Goal: Task Accomplishment & Management: Complete application form

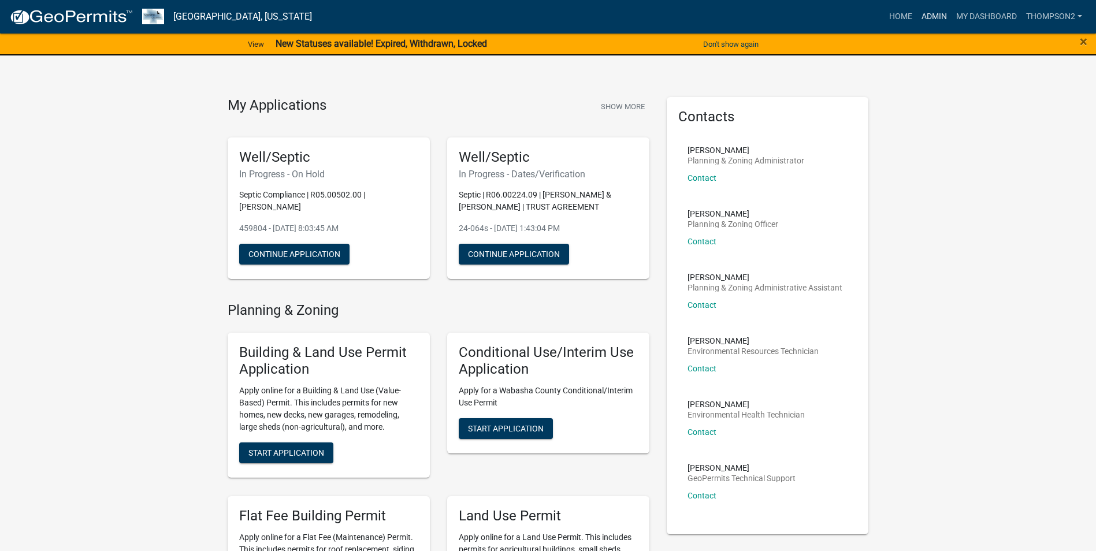
click at [928, 15] on link "Admin" at bounding box center [934, 17] width 35 height 22
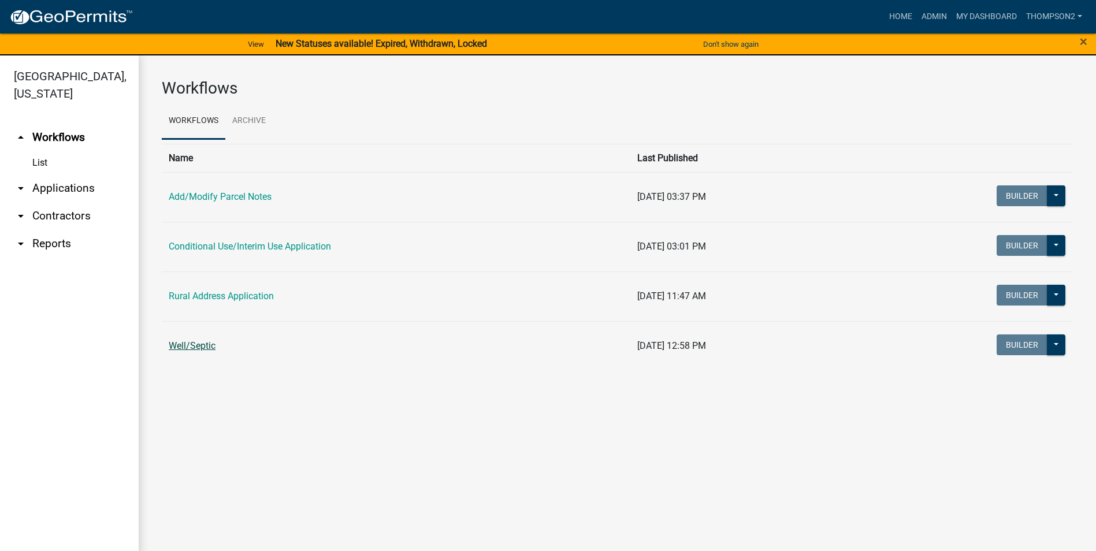
click at [188, 350] on link "Well/Septic" at bounding box center [192, 345] width 47 height 11
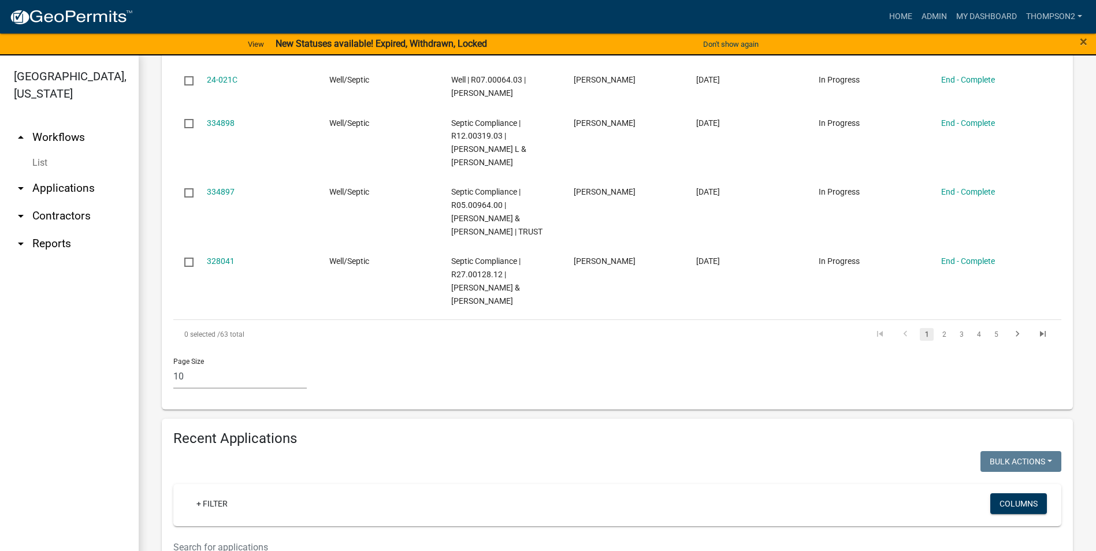
scroll to position [751, 0]
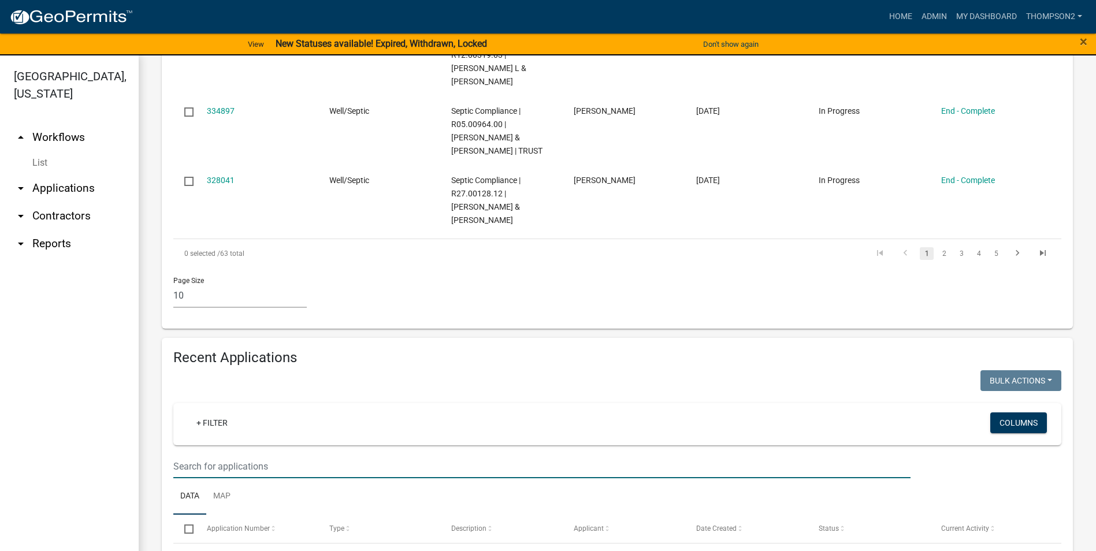
type input "05.00905.00"
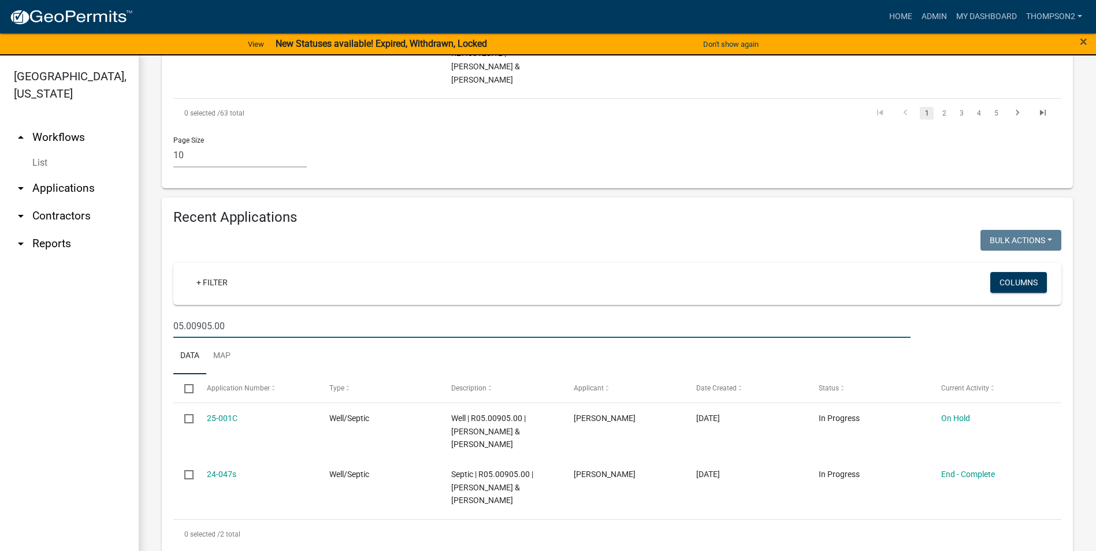
scroll to position [910, 0]
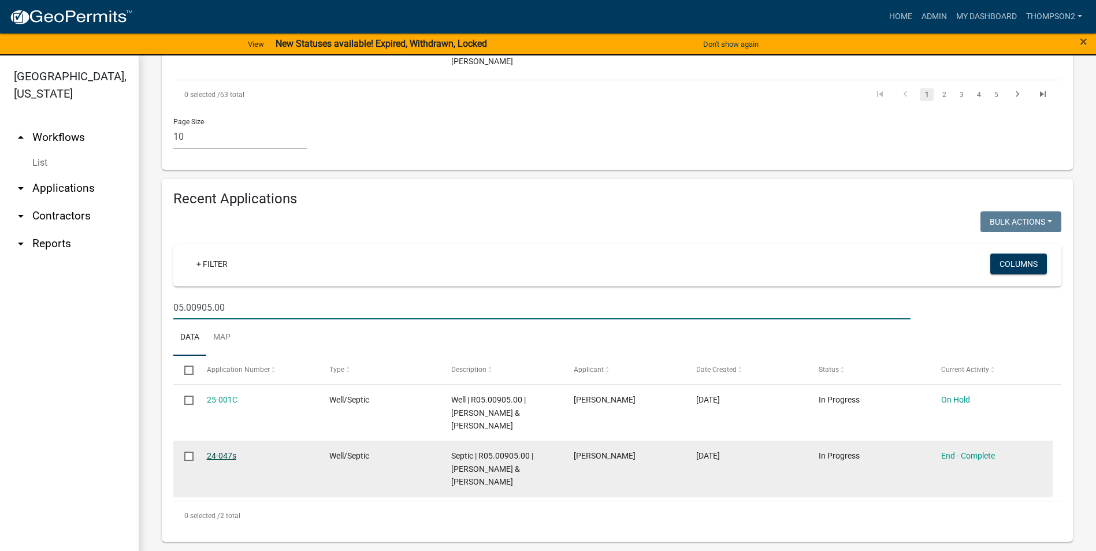
click at [227, 455] on link "24-047s" at bounding box center [221, 455] width 29 height 9
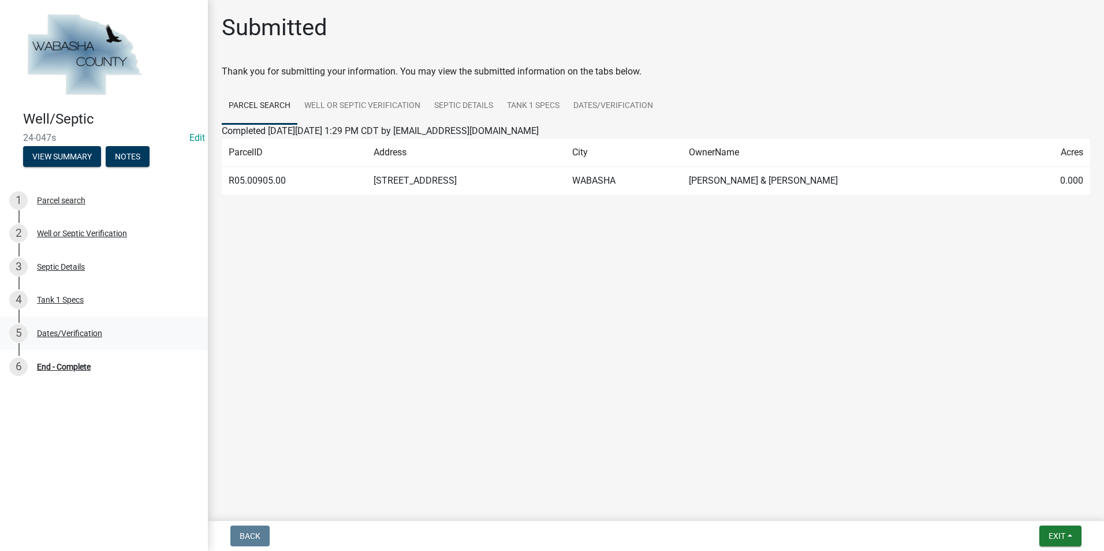
click at [73, 335] on div "Dates/Verification" at bounding box center [69, 333] width 65 height 8
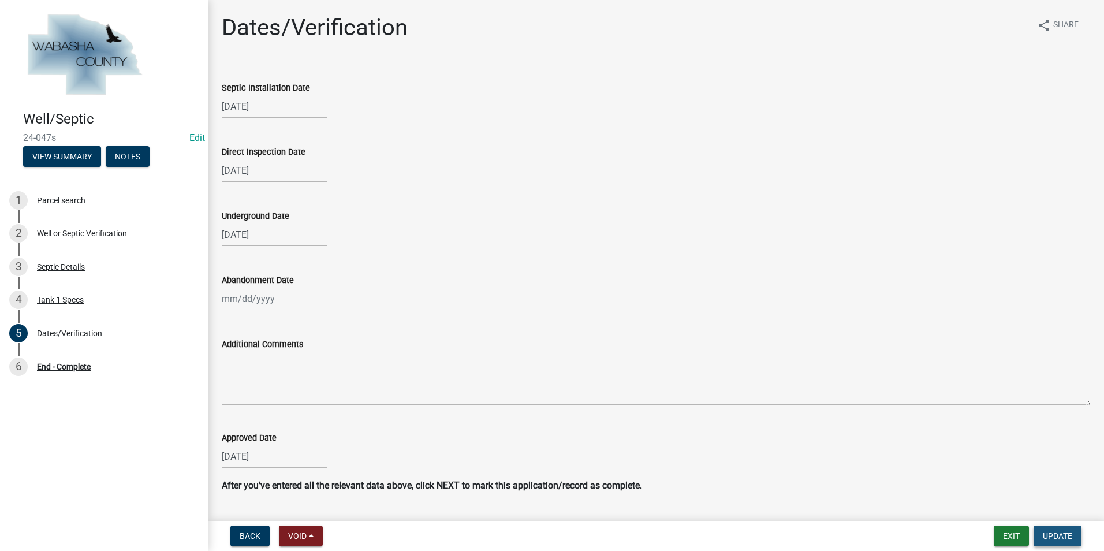
click at [1049, 537] on span "Update" at bounding box center [1057, 535] width 29 height 9
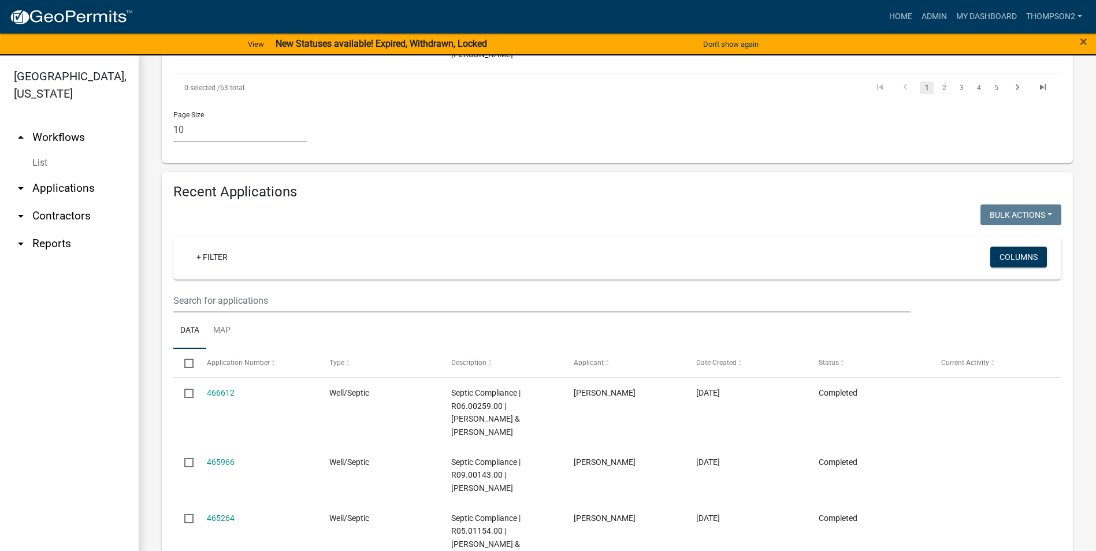
scroll to position [924, 0]
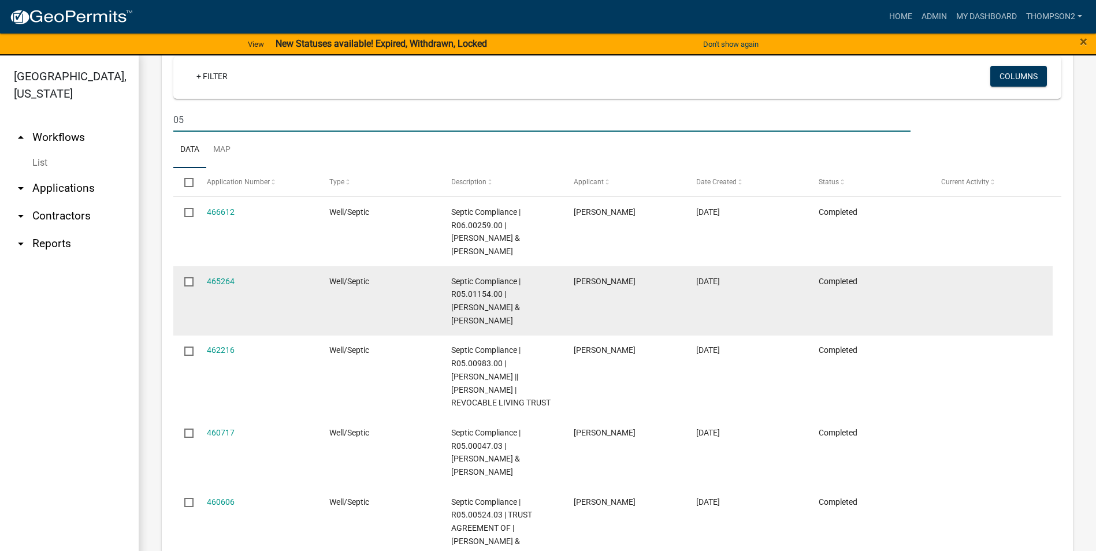
scroll to position [1040, 0]
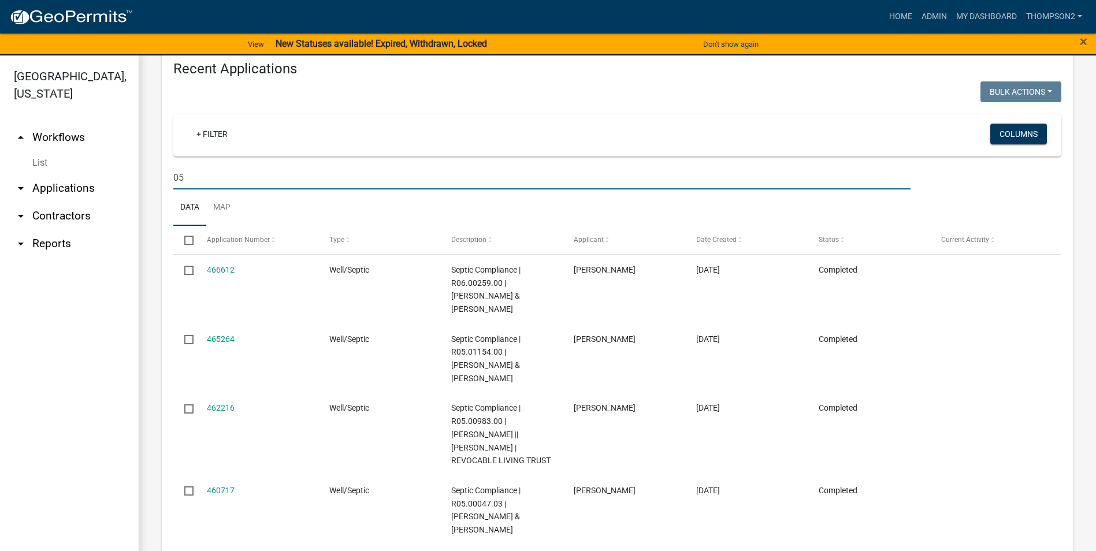
drag, startPoint x: 187, startPoint y: 175, endPoint x: 193, endPoint y: 172, distance: 7.0
click at [187, 175] on input "05" at bounding box center [541, 178] width 737 height 24
type input "05.00905.00"
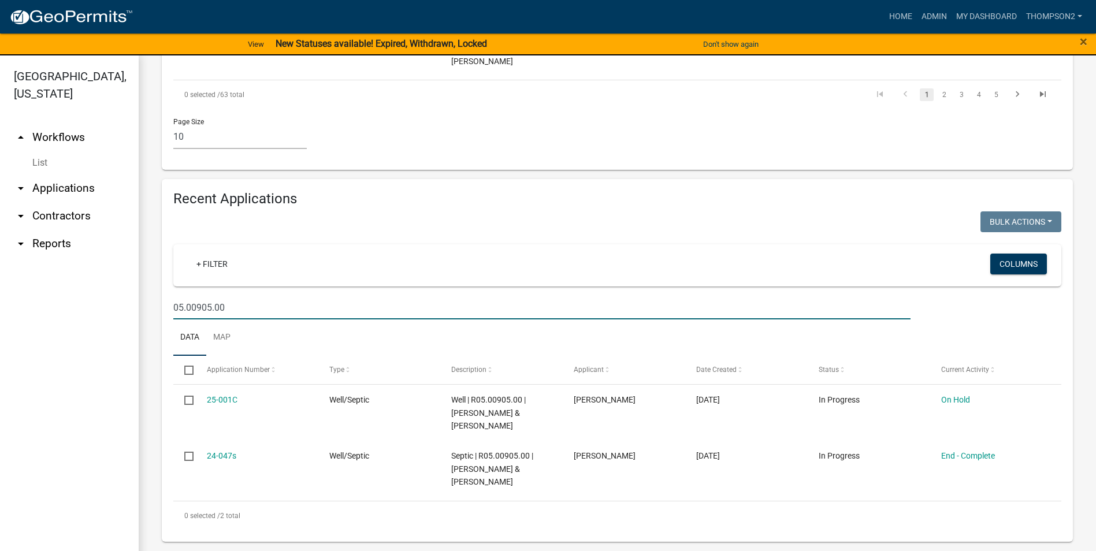
scroll to position [910, 0]
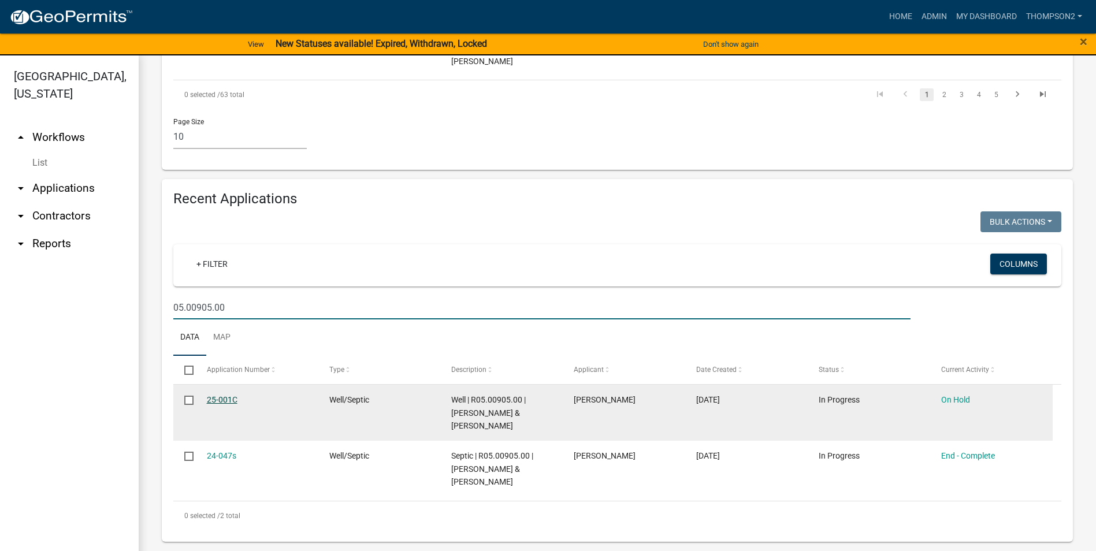
click at [225, 404] on link "25-001C" at bounding box center [222, 399] width 31 height 9
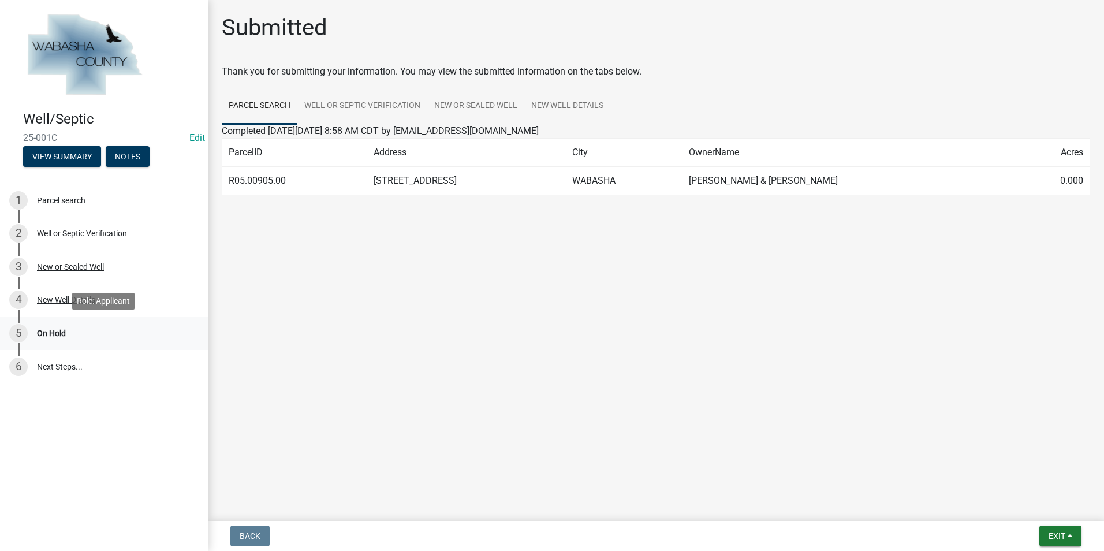
click at [59, 342] on div "5 On Hold" at bounding box center [99, 333] width 180 height 18
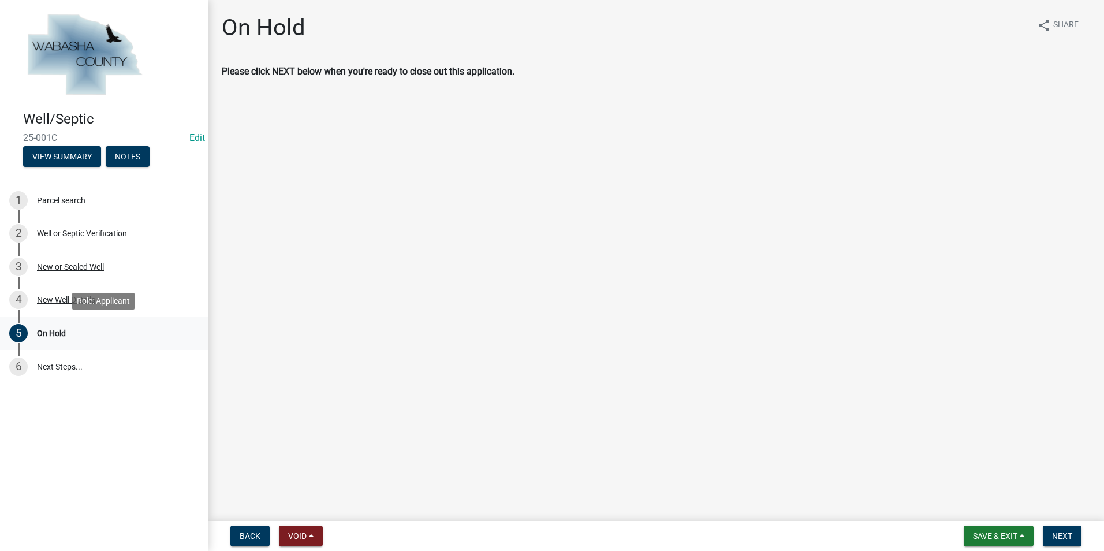
click at [59, 330] on div "On Hold" at bounding box center [51, 333] width 29 height 8
click at [1054, 528] on button "Next" at bounding box center [1062, 536] width 39 height 21
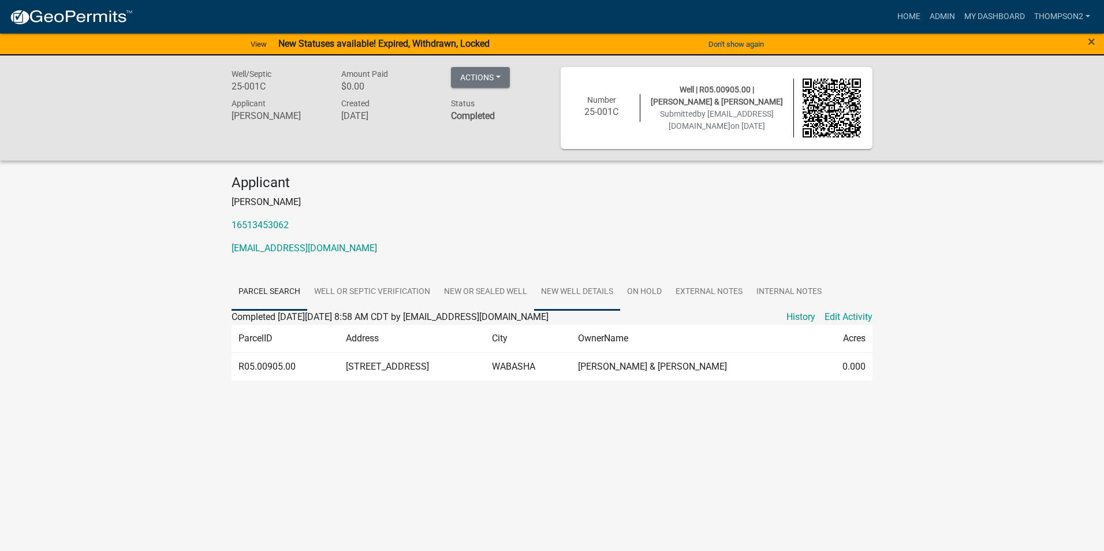
click at [602, 295] on link "New Well Details" at bounding box center [577, 292] width 86 height 37
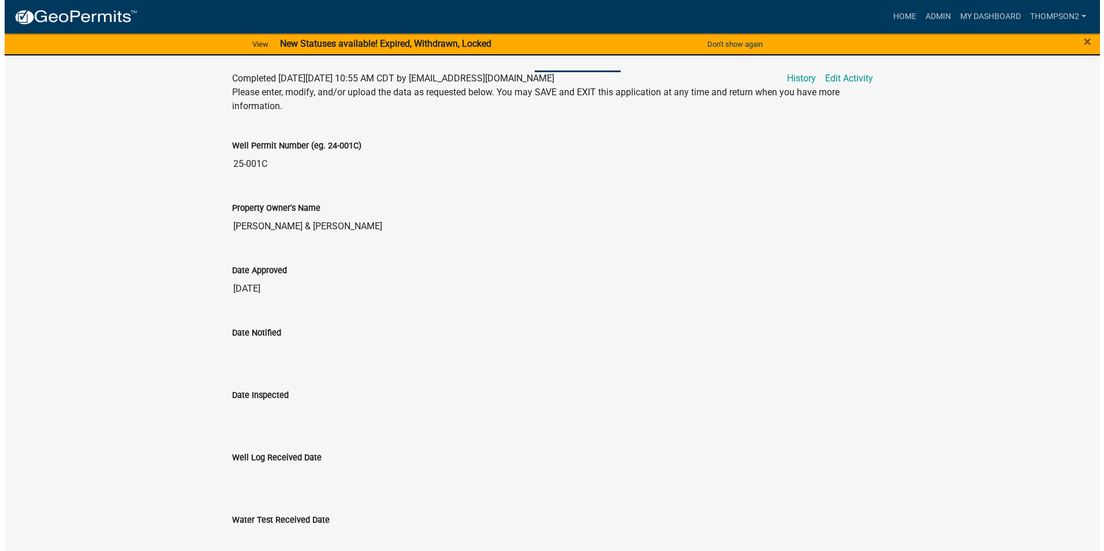
scroll to position [173, 0]
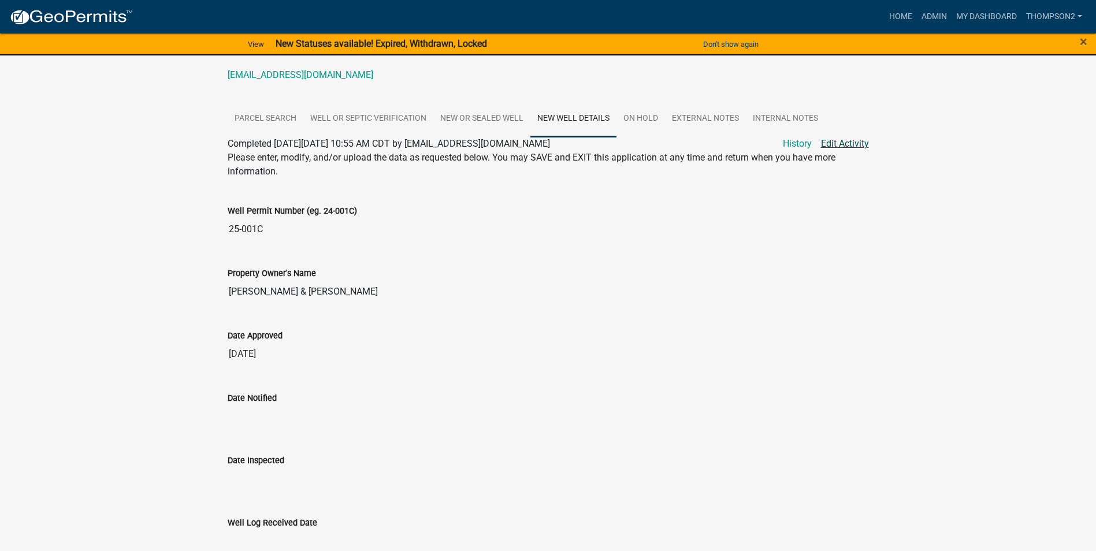
click at [837, 143] on link "Edit Activity" at bounding box center [845, 144] width 48 height 14
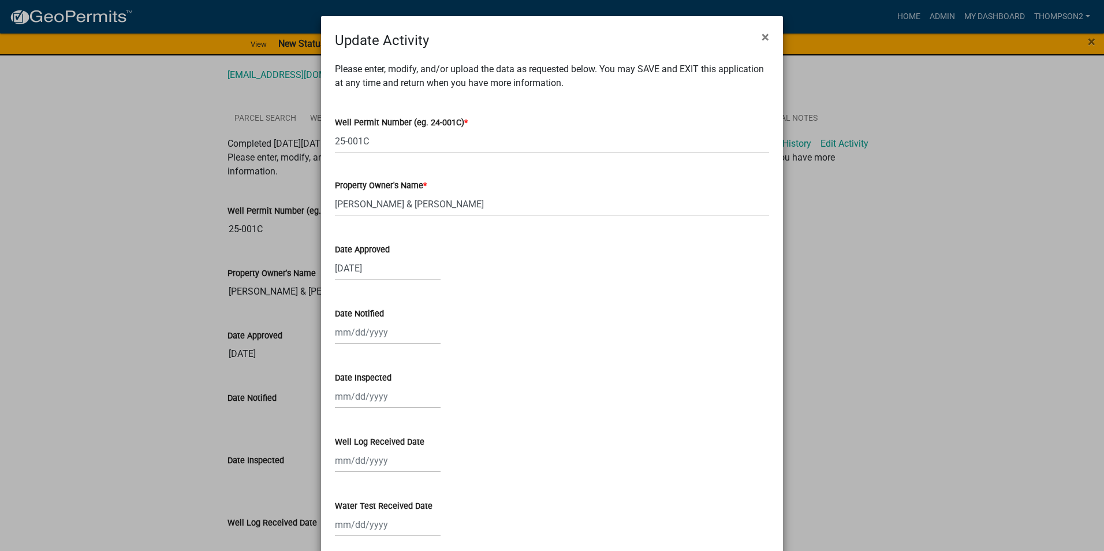
select select "8"
select select "2025"
click at [362, 332] on input "Date Notified" at bounding box center [388, 333] width 106 height 24
click at [344, 351] on button "Previous month" at bounding box center [347, 357] width 14 height 18
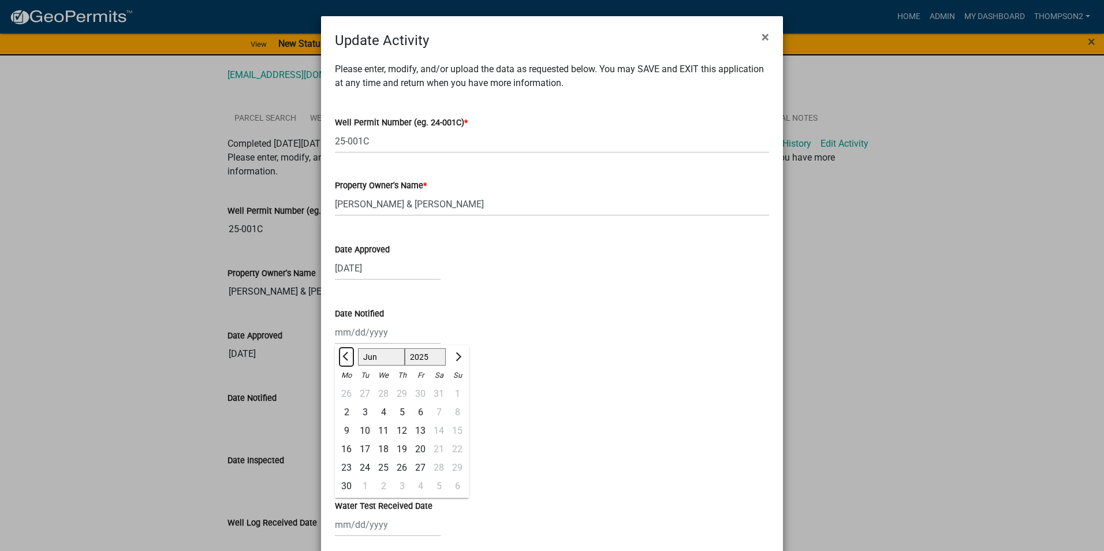
click at [344, 351] on button "Previous month" at bounding box center [347, 357] width 14 height 18
select select "4"
click at [379, 409] on div "9" at bounding box center [383, 412] width 18 height 18
type input "[DATE]"
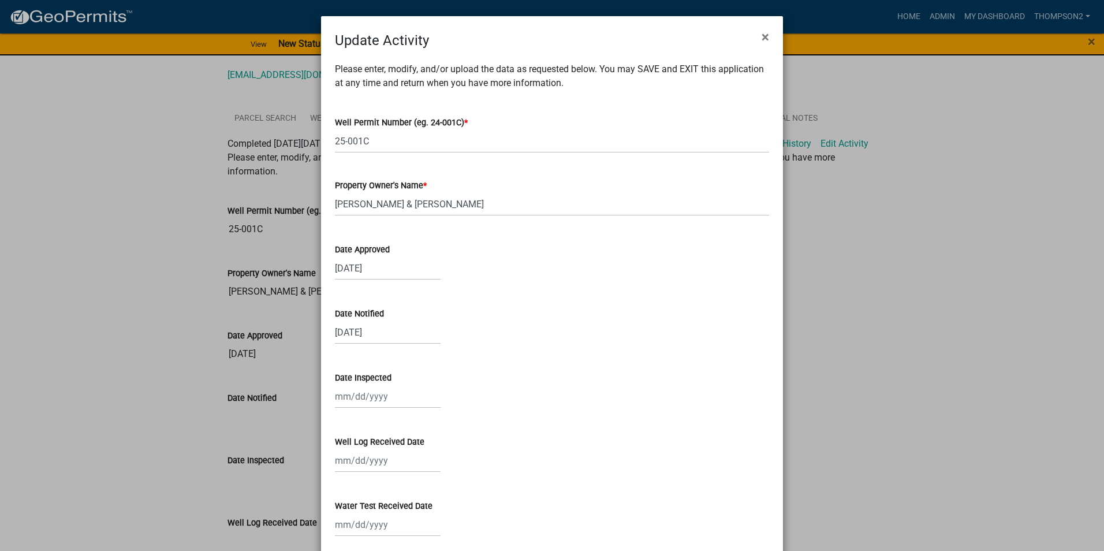
select select "8"
select select "2025"
click at [368, 401] on input "Date Inspected" at bounding box center [388, 397] width 106 height 24
click at [342, 246] on button "Previous month" at bounding box center [347, 242] width 14 height 18
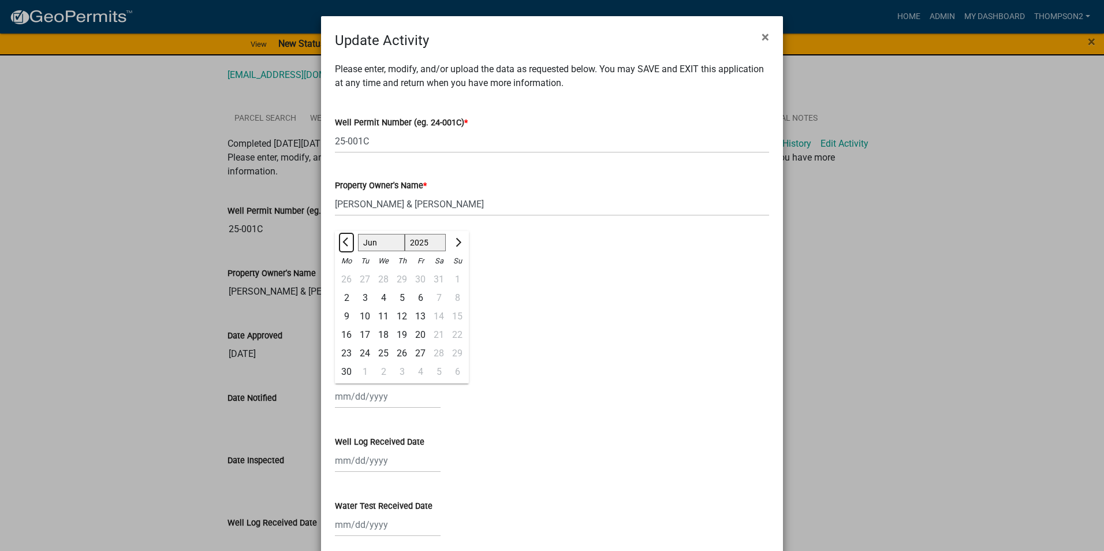
click at [342, 246] on button "Previous month" at bounding box center [347, 242] width 14 height 18
click at [343, 245] on span "Previous month" at bounding box center [347, 242] width 9 height 9
select select "4"
click at [346, 296] on div "7" at bounding box center [346, 298] width 18 height 18
type input "[DATE]"
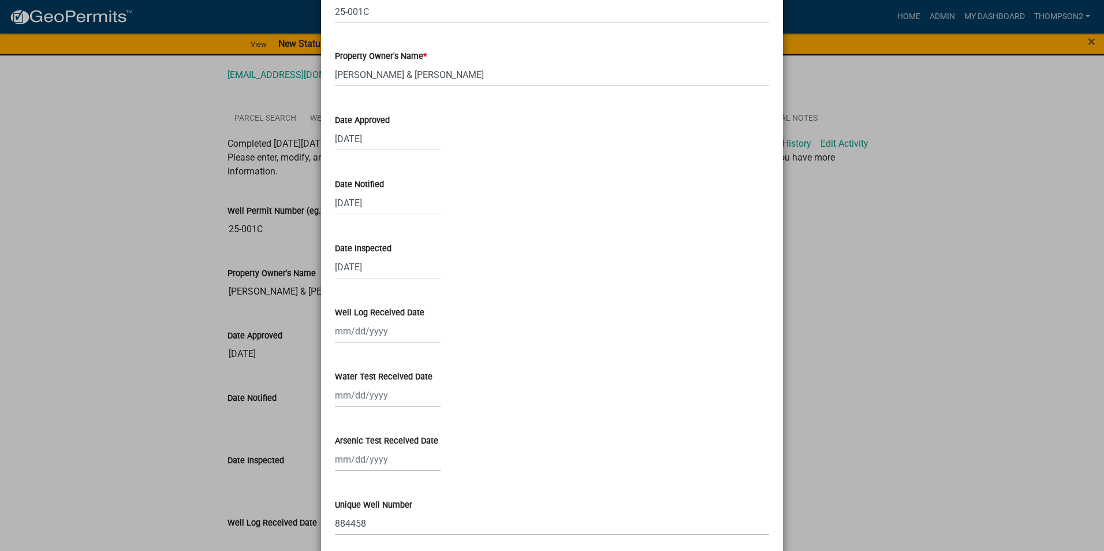
scroll to position [58, 0]
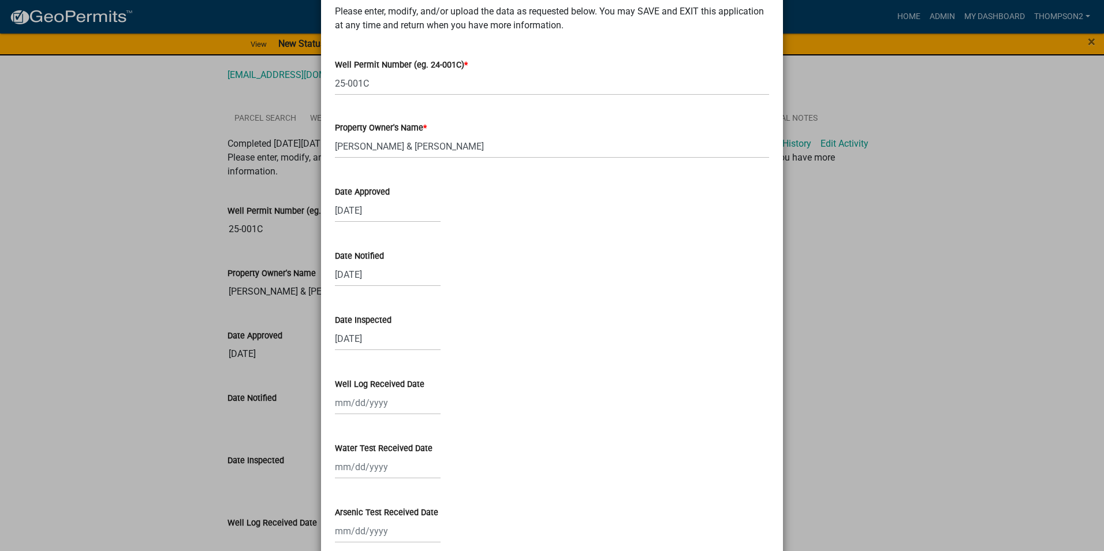
select select "4"
select select "2025"
click at [352, 274] on div "[DATE] Jan Feb Mar Apr May Jun [DATE] Aug [DATE] 2024 2025 Mo Tu We Th Fr Sa Su…" at bounding box center [388, 275] width 106 height 24
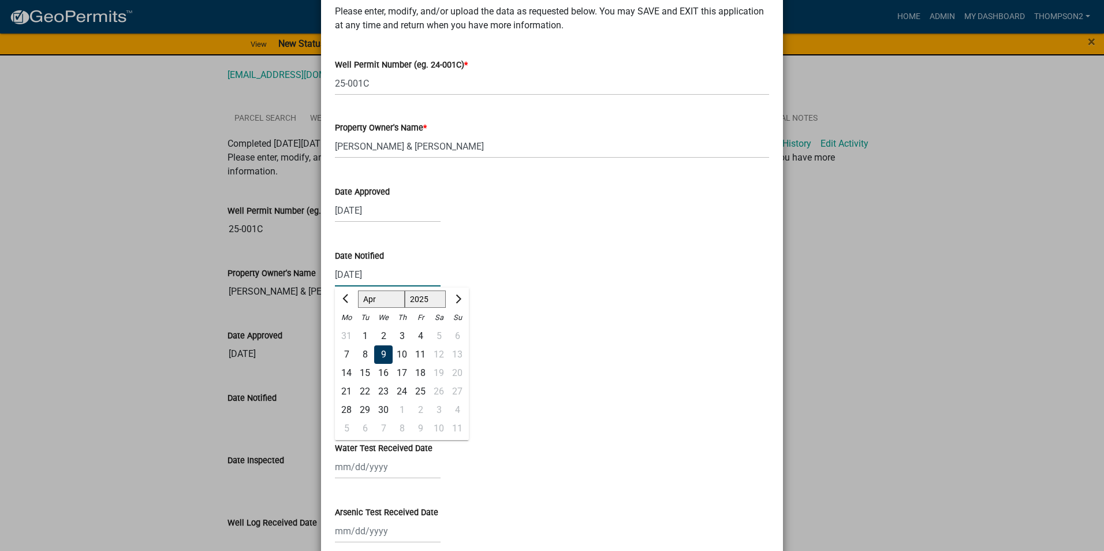
click at [345, 271] on input "[DATE]" at bounding box center [388, 275] width 106 height 24
click at [343, 297] on span "Previous month" at bounding box center [347, 299] width 9 height 9
select select "3"
click at [338, 429] on div "31" at bounding box center [346, 428] width 18 height 18
type input "[DATE]"
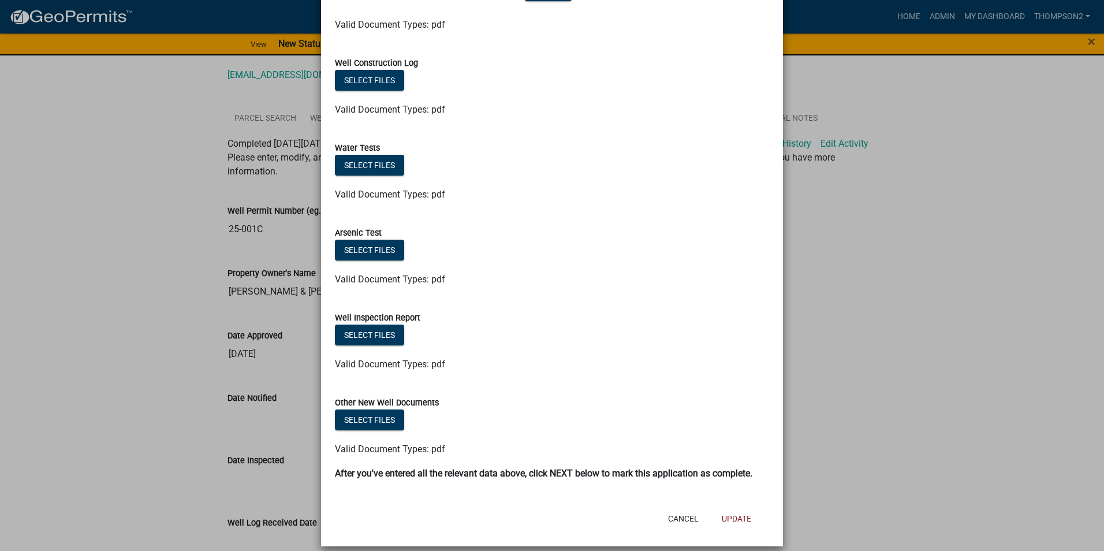
scroll to position [887, 0]
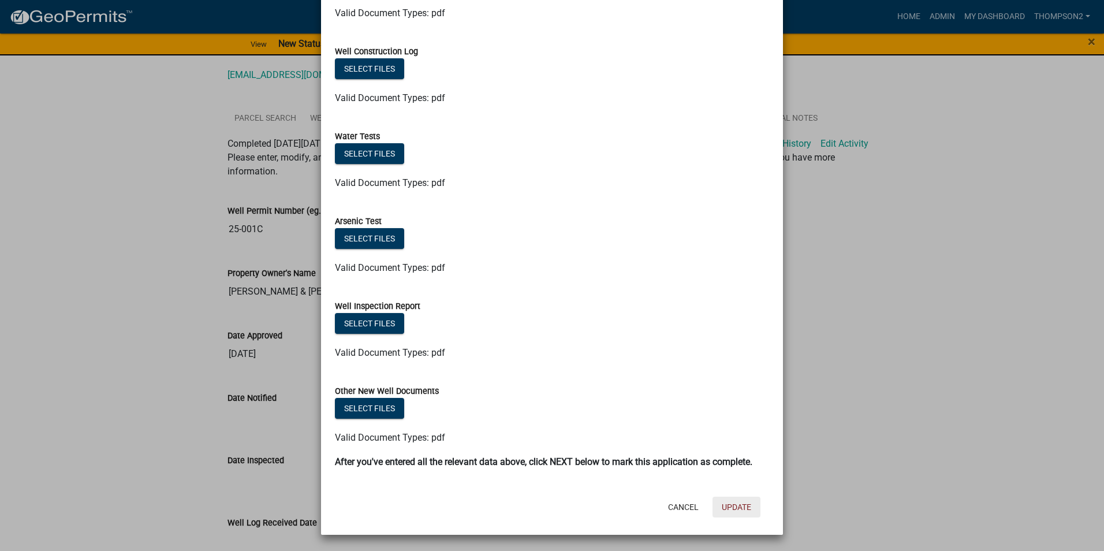
click at [723, 506] on button "Update" at bounding box center [737, 507] width 48 height 21
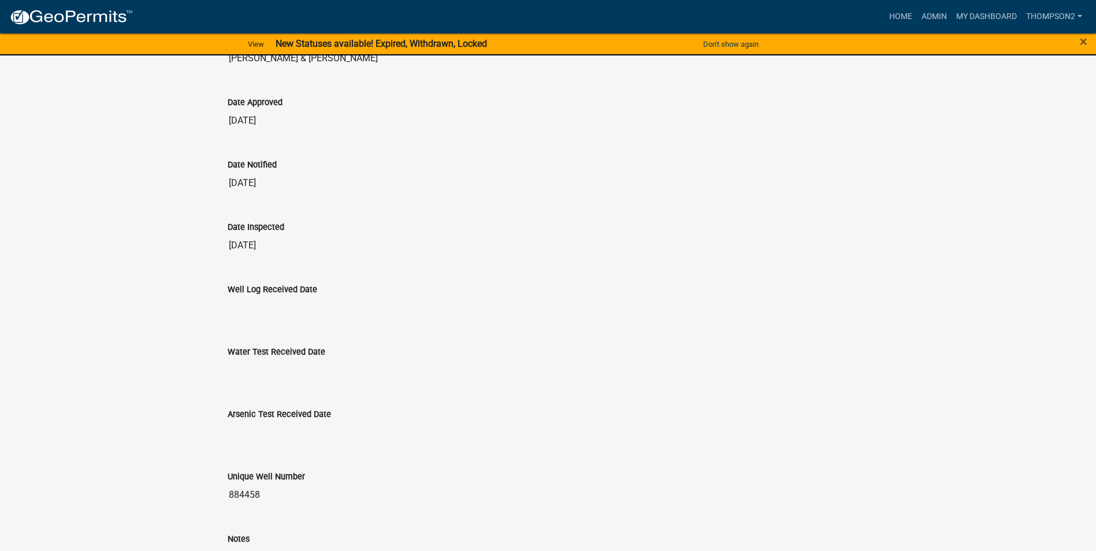
scroll to position [346, 0]
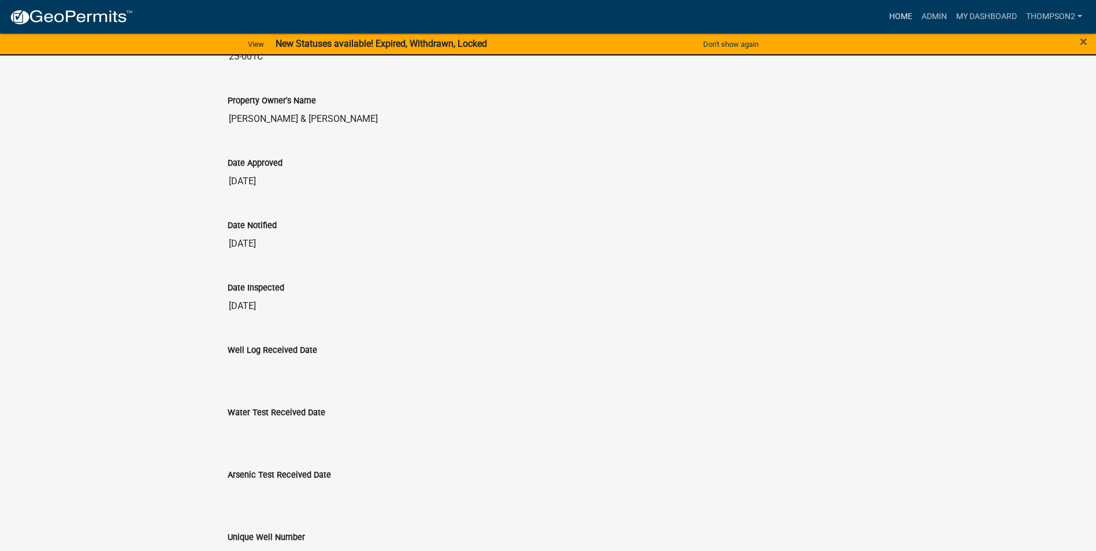
click at [896, 9] on link "Home" at bounding box center [900, 17] width 32 height 22
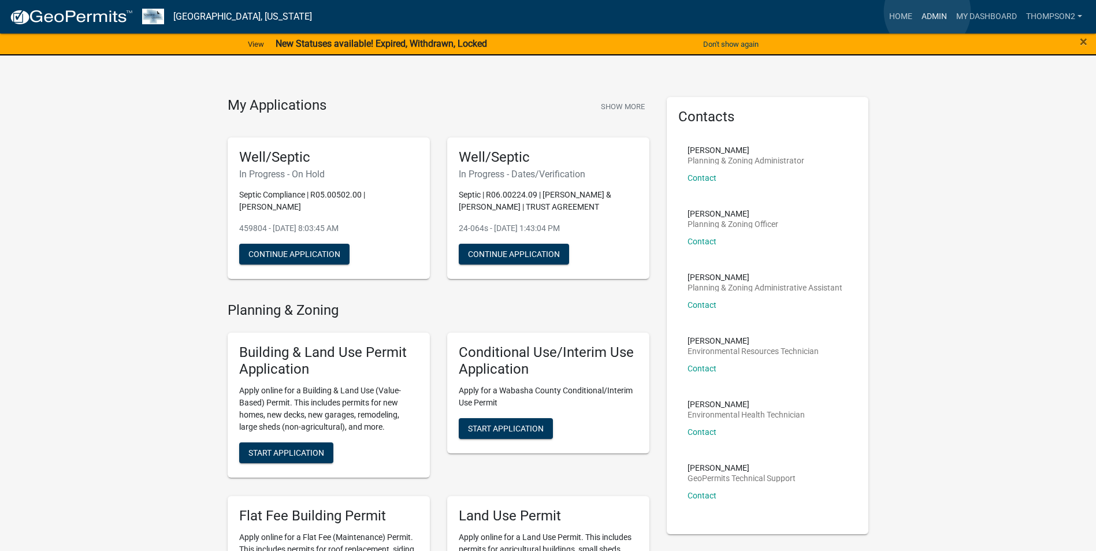
click at [927, 12] on link "Admin" at bounding box center [934, 17] width 35 height 22
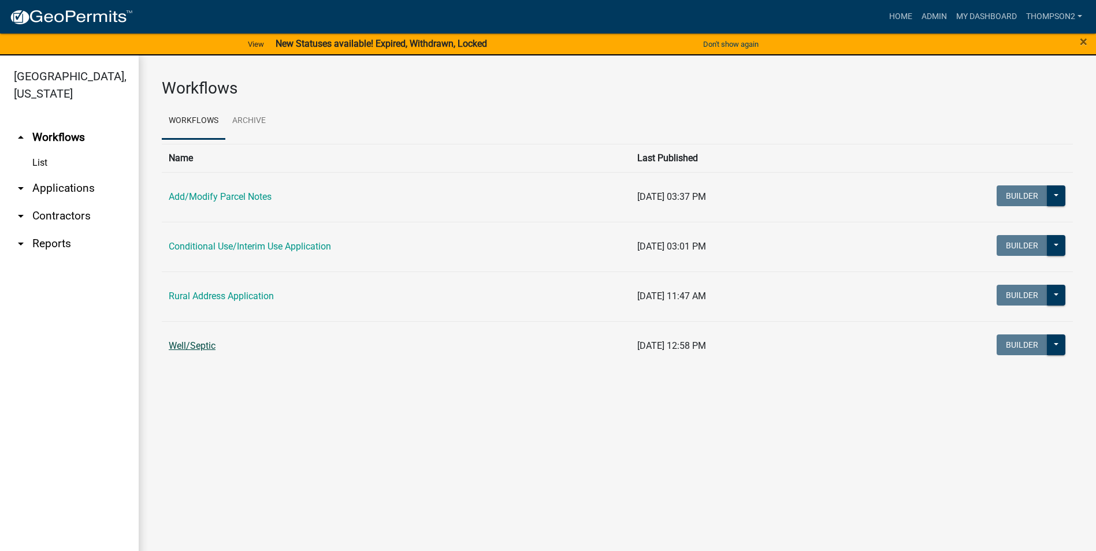
click at [206, 345] on link "Well/Septic" at bounding box center [192, 345] width 47 height 11
click at [206, 345] on main "Workflows Workflows Archive Name Last Published Add/Modify Parcel Notes [DATE] …" at bounding box center [617, 309] width 957 height 509
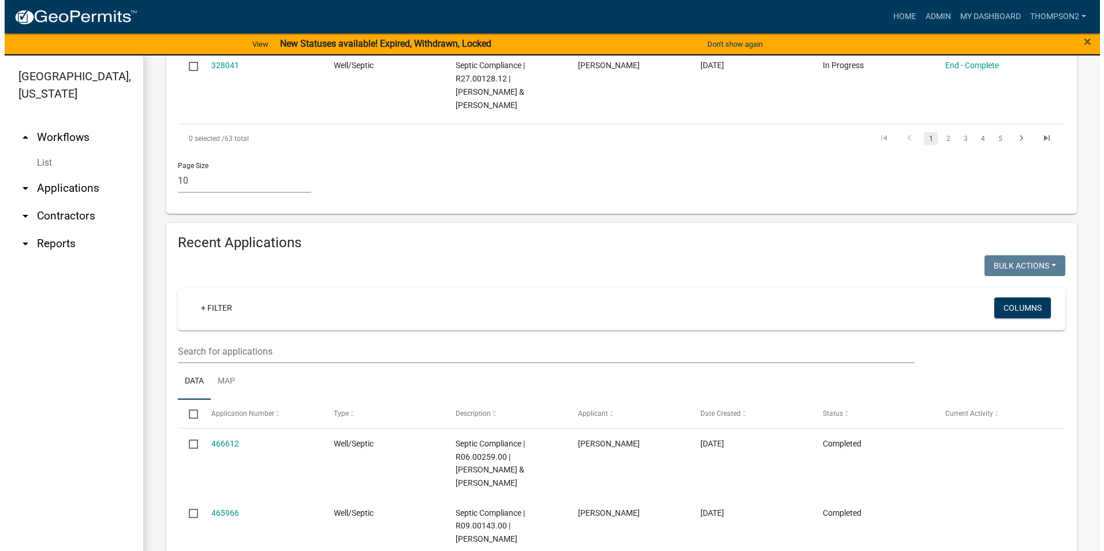
scroll to position [866, 0]
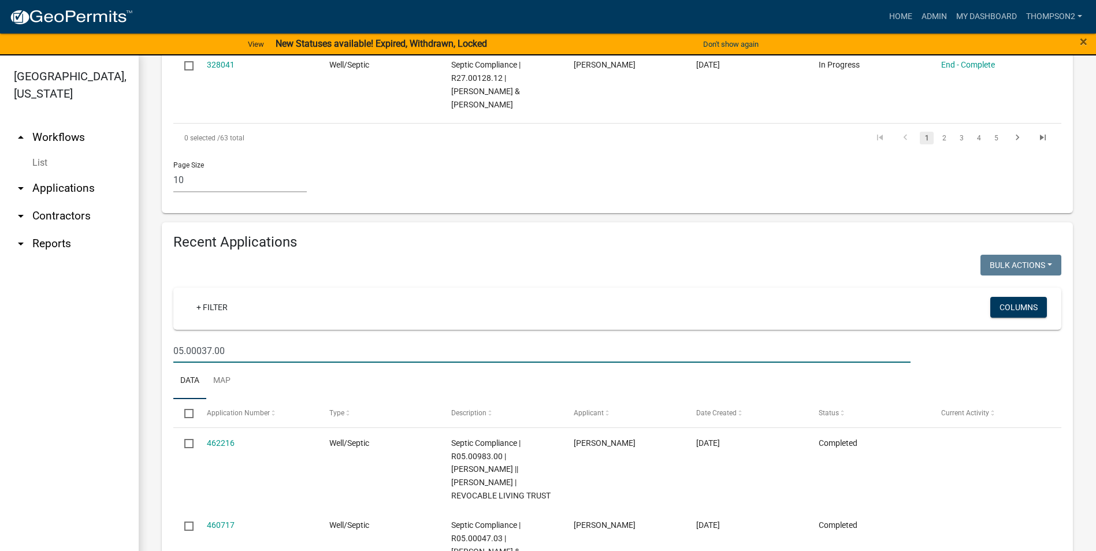
type input "05.00037.00"
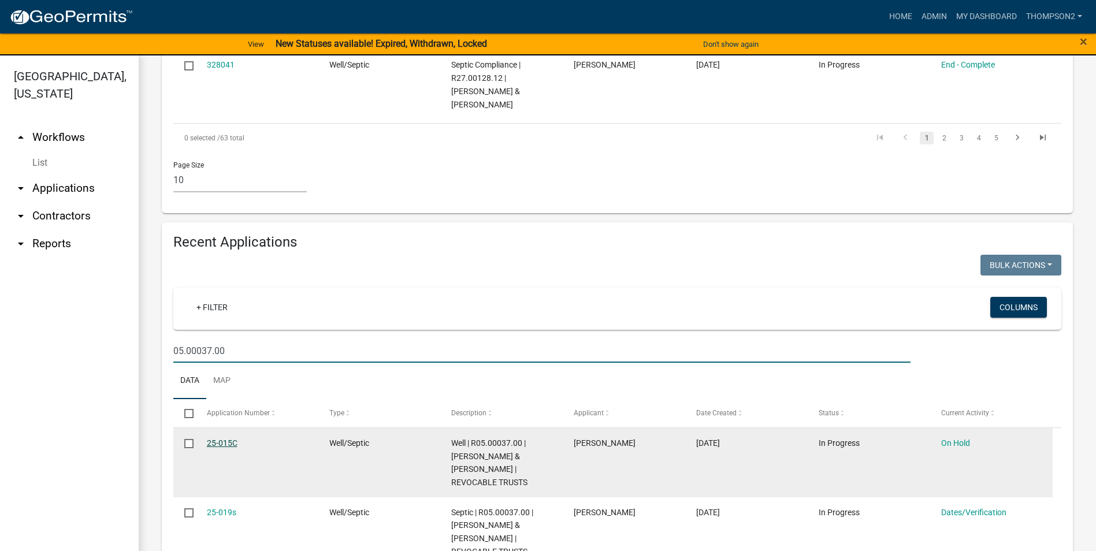
click at [217, 444] on link "25-015C" at bounding box center [222, 442] width 31 height 9
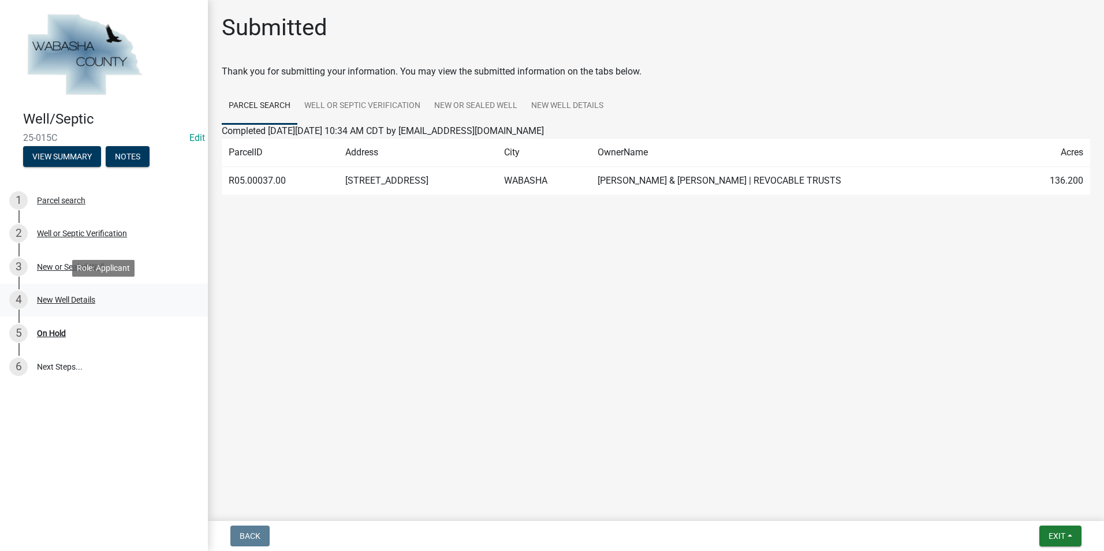
click at [80, 299] on div "New Well Details" at bounding box center [66, 300] width 58 height 8
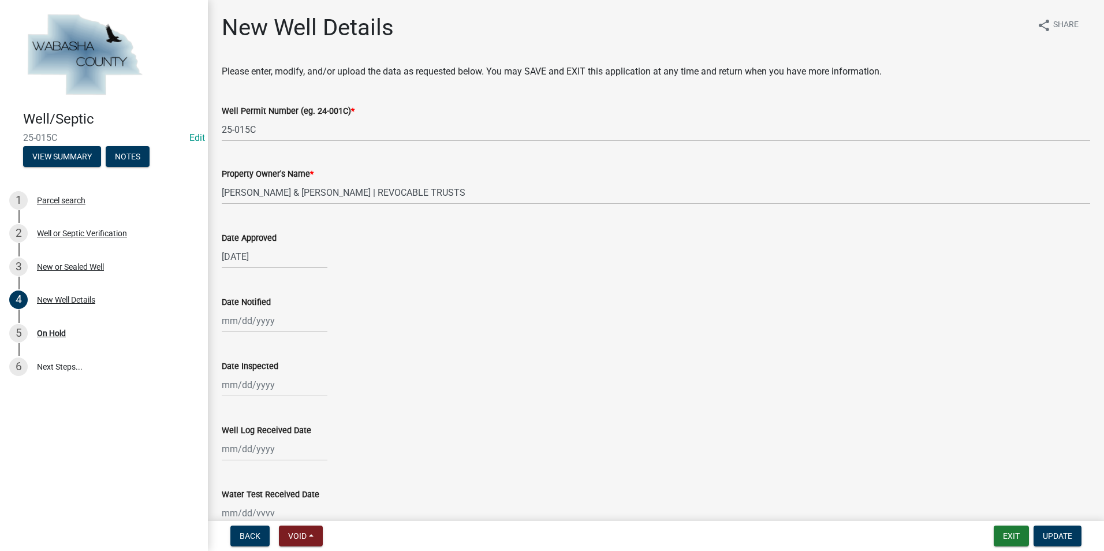
select select "8"
select select "2025"
click at [248, 323] on div "Jan Feb Mar Apr May Jun [DATE] Aug [DATE] 2024 2025 Mo Tu We Th Fr Sa Su 28 29 …" at bounding box center [275, 321] width 106 height 24
click at [252, 417] on div "12" at bounding box center [252, 419] width 18 height 18
type input "[DATE]"
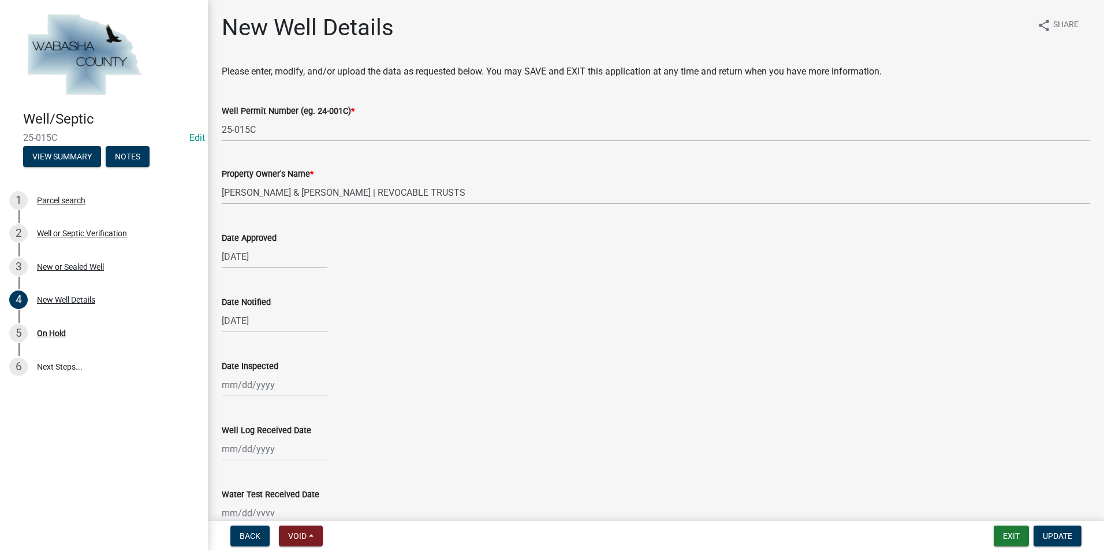
select select "8"
select select "2025"
drag, startPoint x: 241, startPoint y: 388, endPoint x: 250, endPoint y: 392, distance: 9.8
click at [241, 388] on div "Jan Feb Mar Apr May Jun [DATE] Aug [DATE] 2024 2025 Mo Tu We Th Fr Sa Su 28 29 …" at bounding box center [275, 385] width 106 height 24
click at [286, 306] on div "14" at bounding box center [289, 305] width 18 height 18
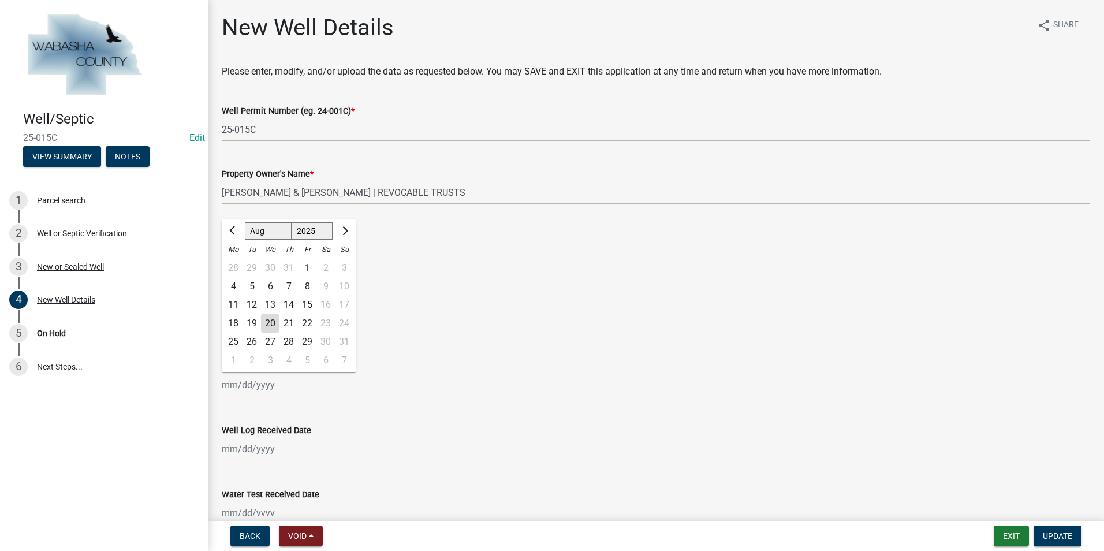
type input "[DATE]"
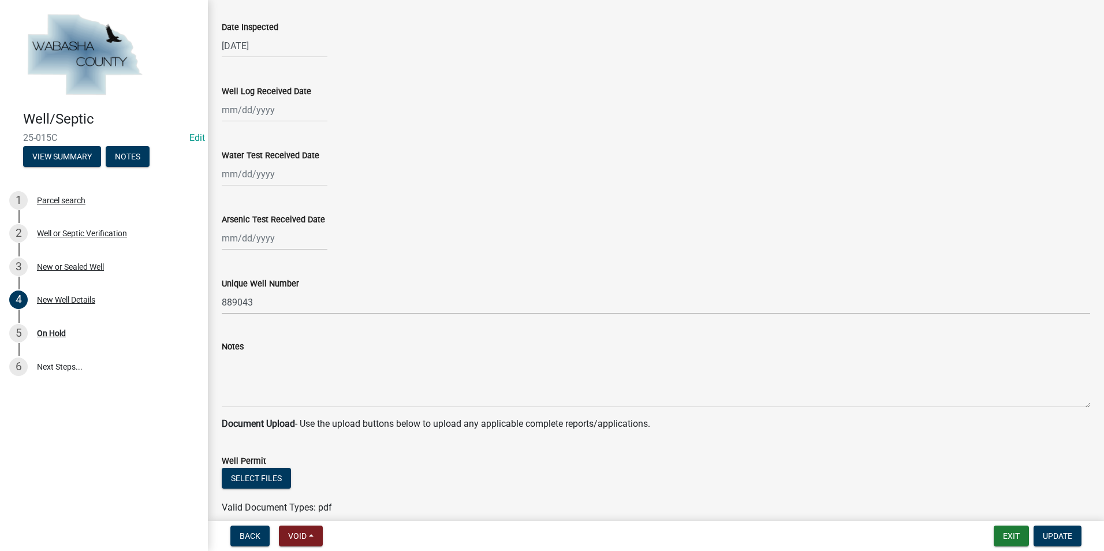
scroll to position [347, 0]
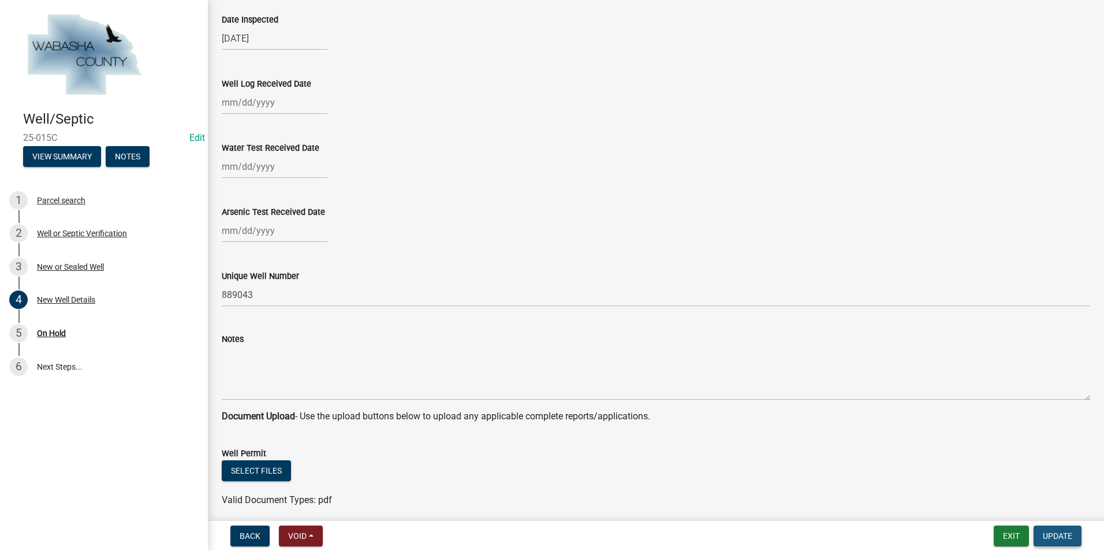
click at [1076, 533] on button "Update" at bounding box center [1058, 536] width 48 height 21
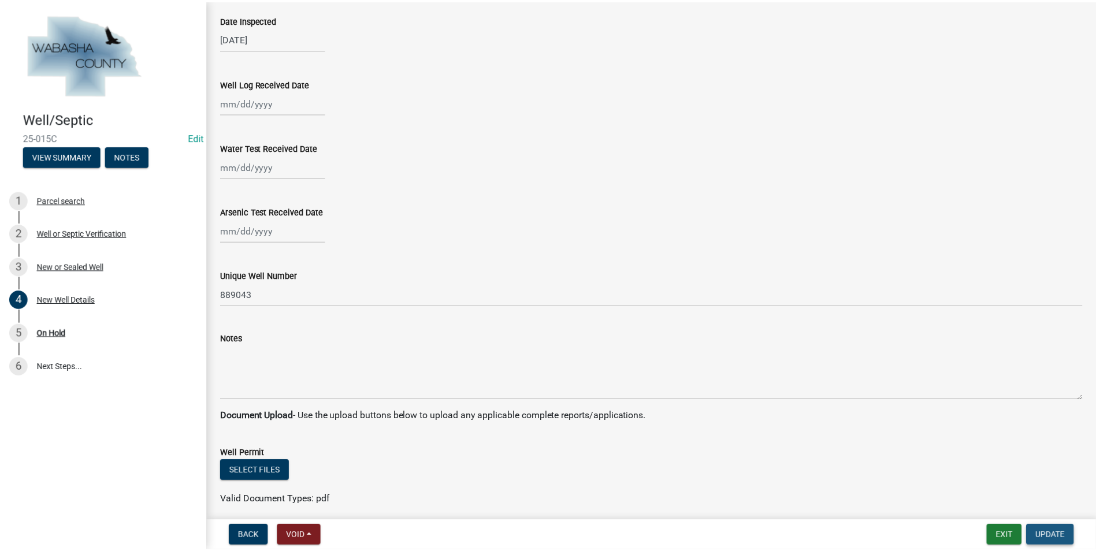
scroll to position [0, 0]
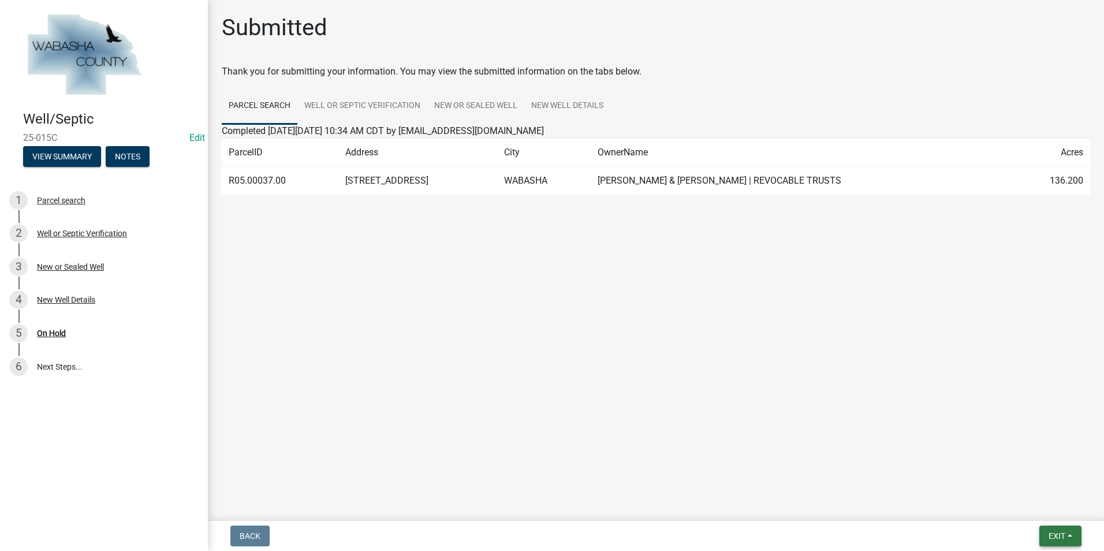
click at [1080, 541] on button "Exit" at bounding box center [1061, 536] width 42 height 21
click at [1028, 505] on button "Save & Exit" at bounding box center [1035, 506] width 92 height 28
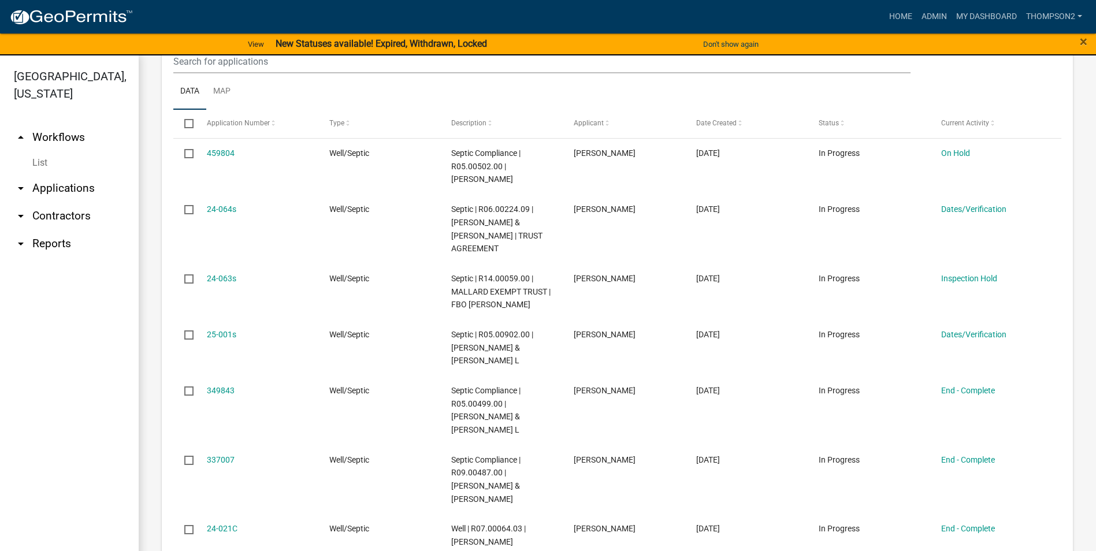
scroll to position [118, 0]
